Goal: Task Accomplishment & Management: Complete application form

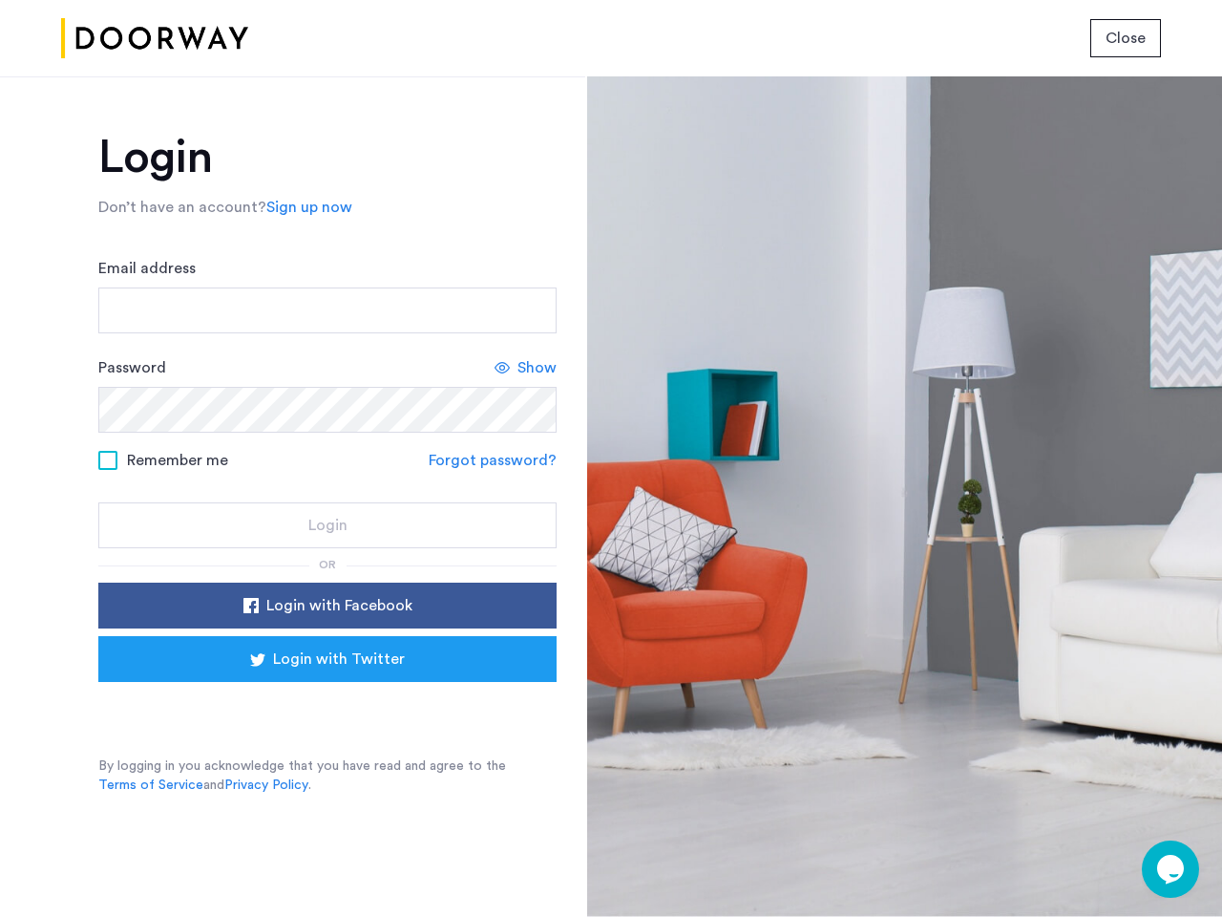
click at [1126, 38] on span "Close" at bounding box center [1126, 38] width 40 height 23
click at [305, 207] on link "Sign up now" at bounding box center [309, 207] width 86 height 23
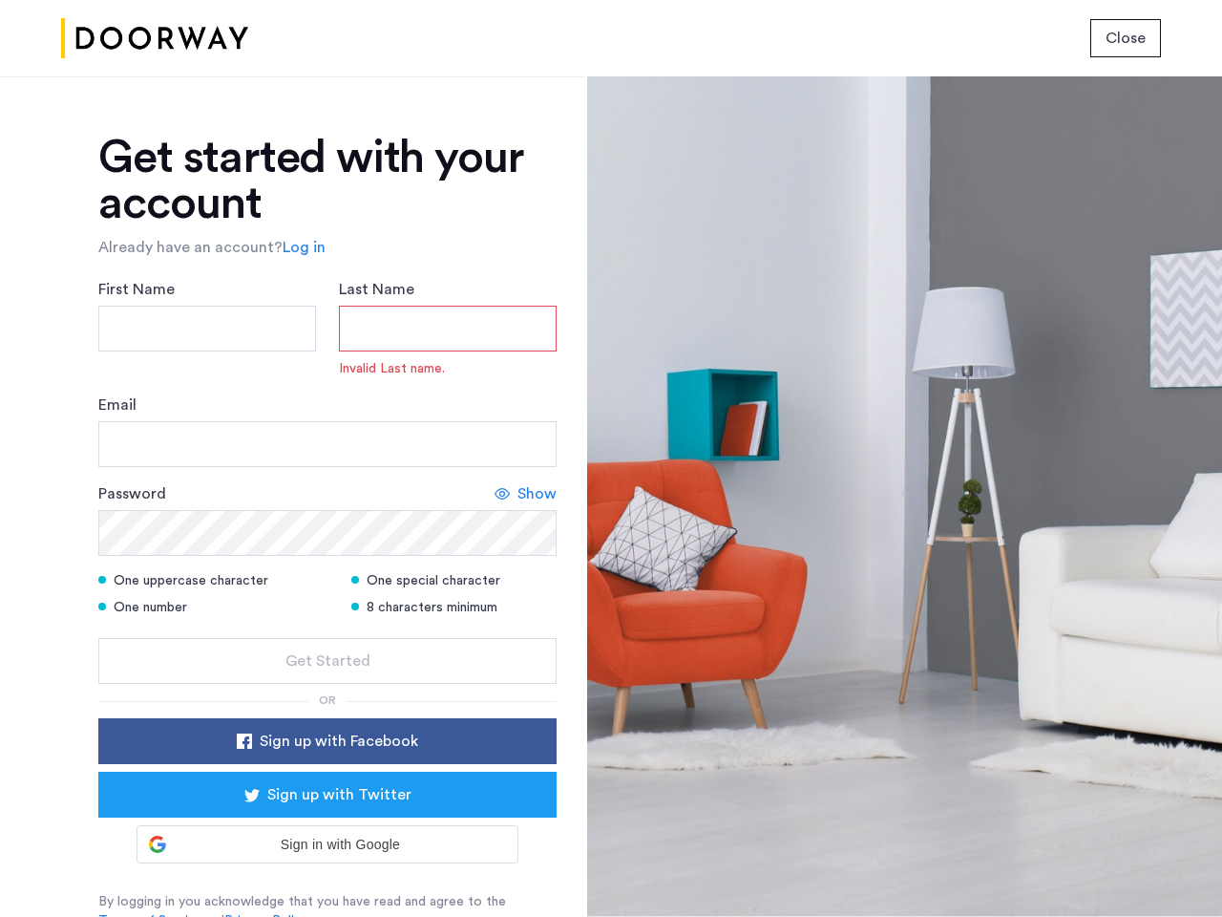
click at [328, 605] on div "One uppercase character One special character One number 8 characters minimum" at bounding box center [327, 597] width 458 height 53
click at [1171, 869] on div at bounding box center [904, 496] width 635 height 840
